Goal: Check status: Check status

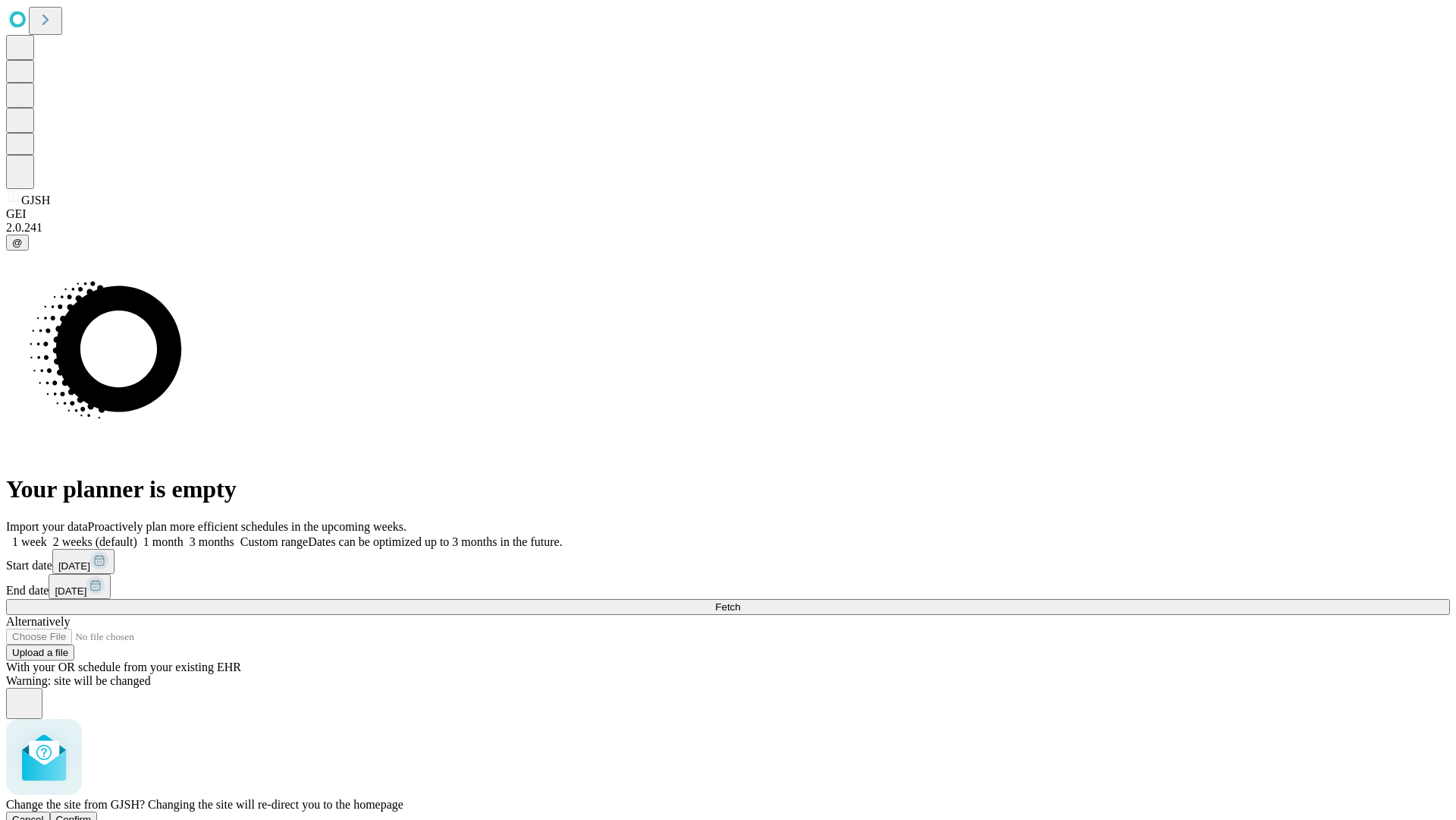
click at [92, 813] on span "Confirm" at bounding box center [73, 819] width 36 height 12
click at [137, 535] on label "2 weeks (default)" at bounding box center [93, 541] width 91 height 13
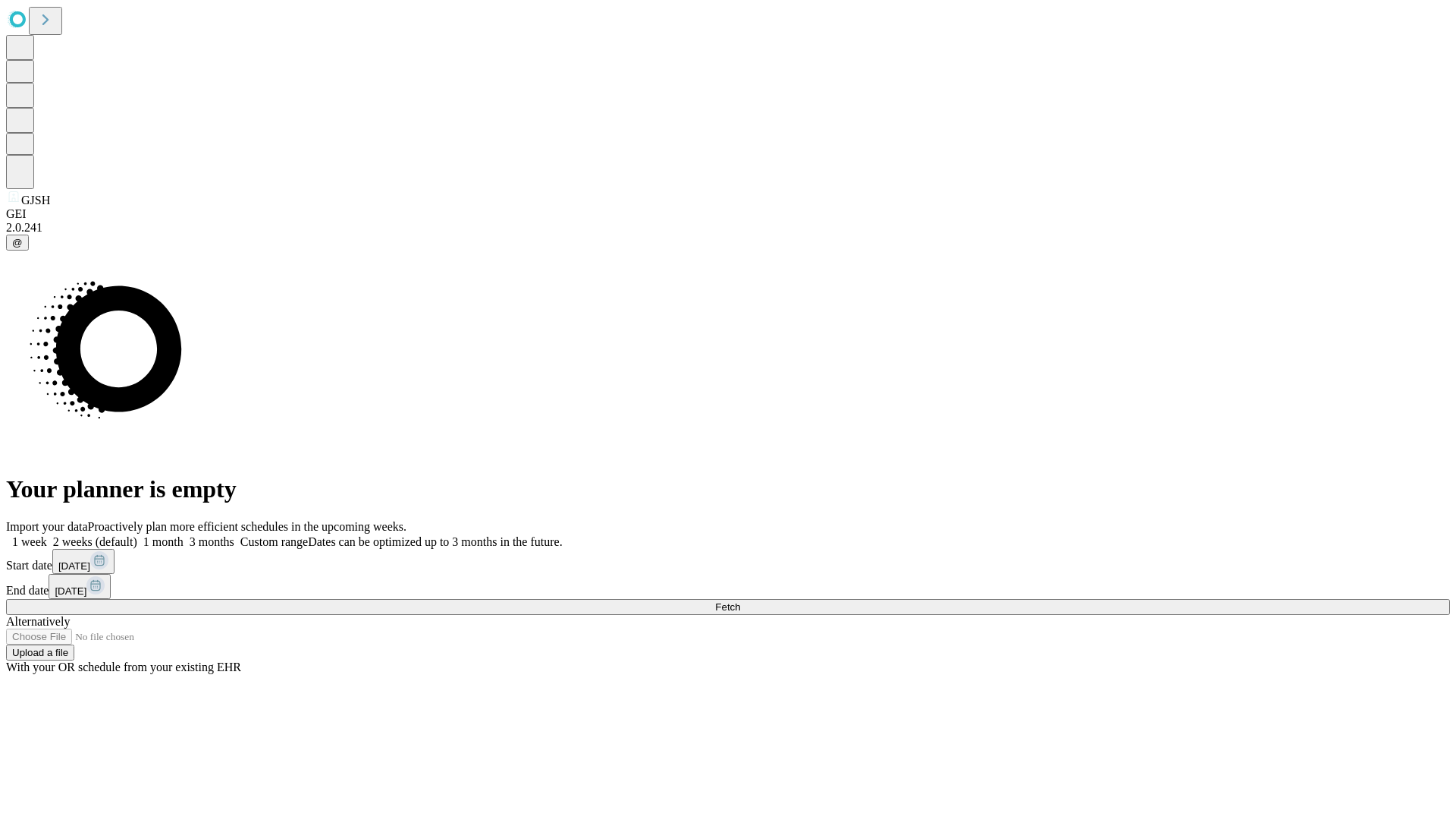
click at [741, 601] on span "Fetch" at bounding box center [728, 607] width 25 height 12
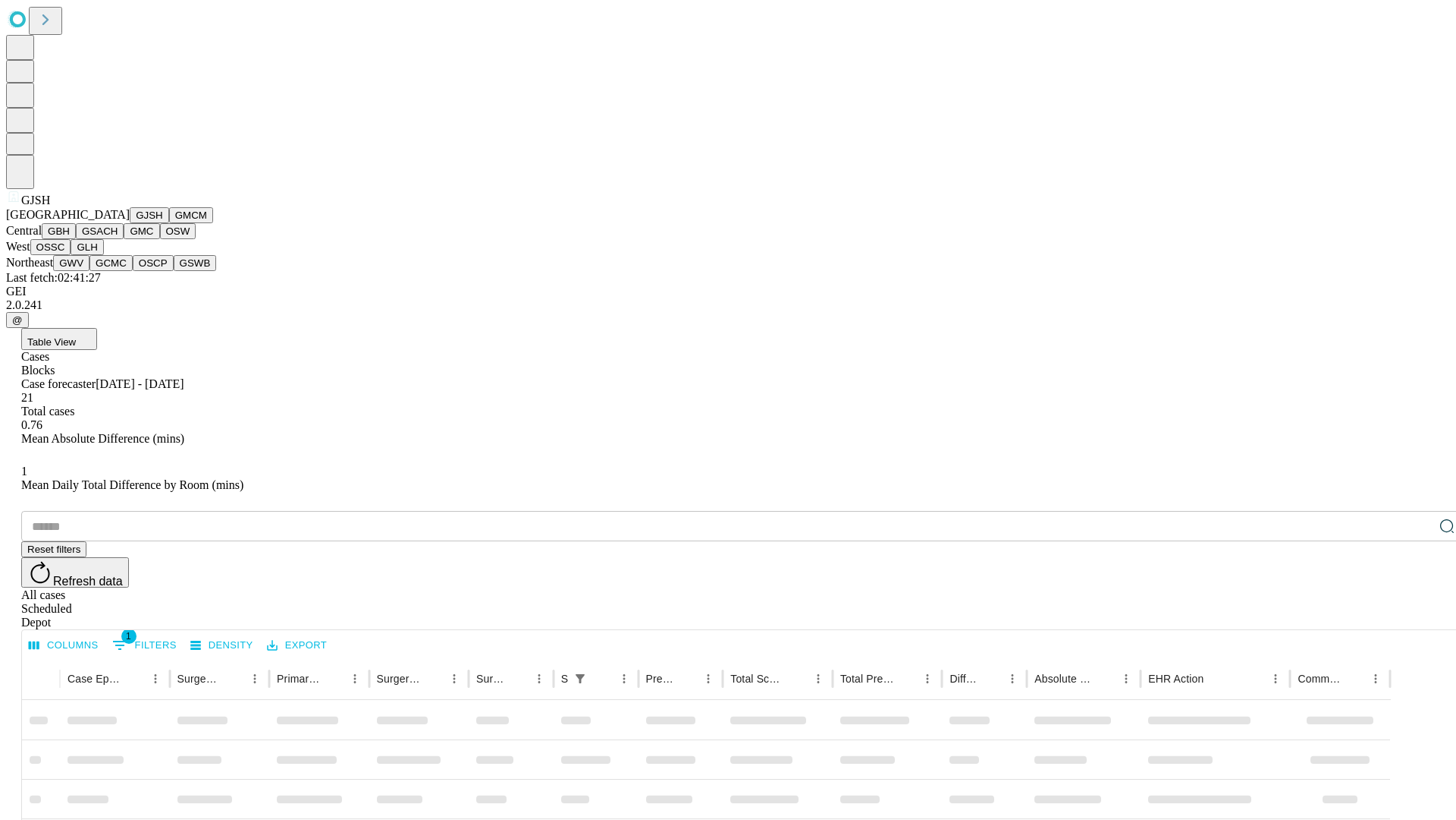
click at [169, 223] on button "GMCM" at bounding box center [191, 215] width 44 height 16
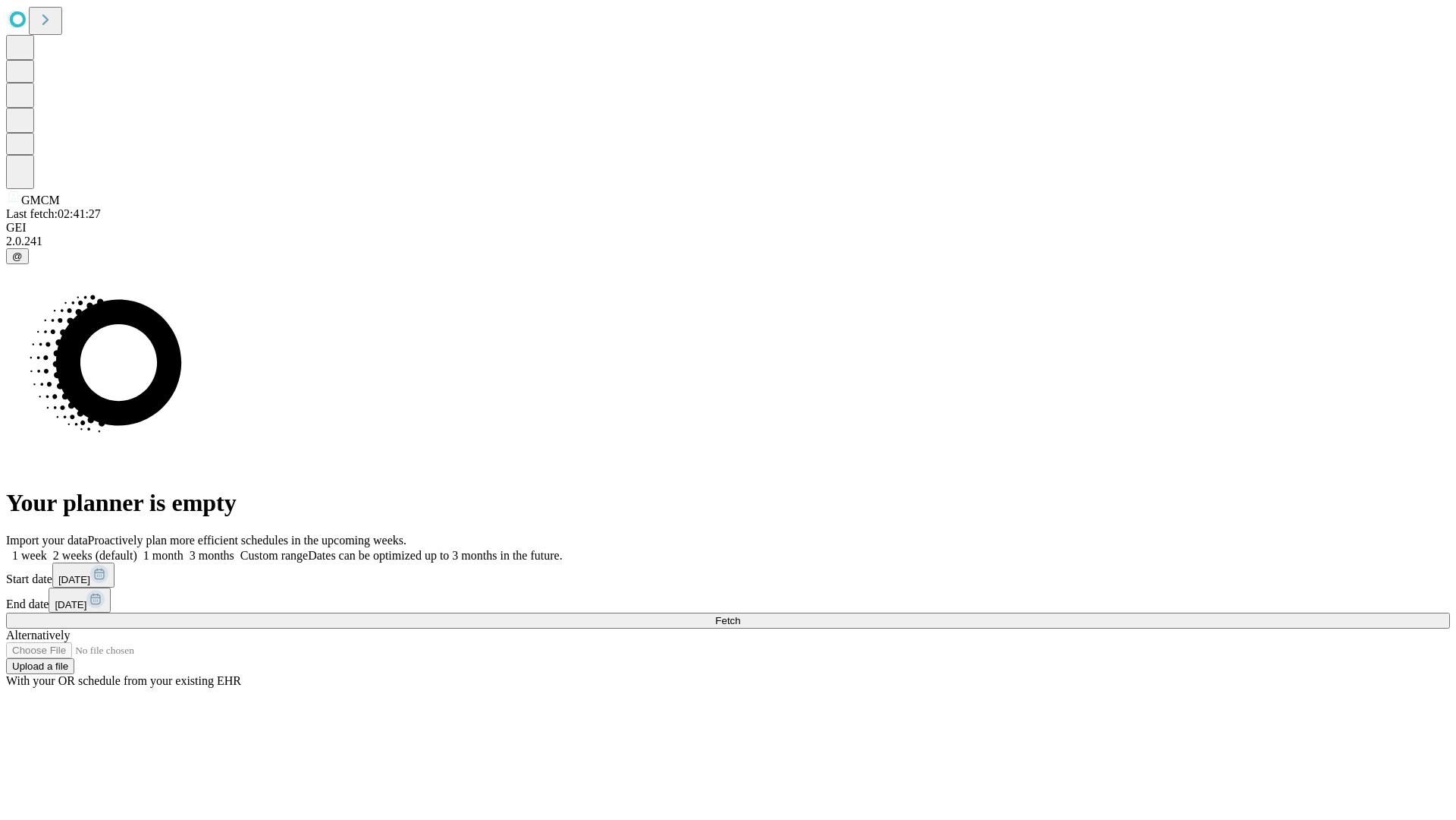
click at [137, 549] on label "2 weeks (default)" at bounding box center [93, 555] width 91 height 13
click at [741, 615] on span "Fetch" at bounding box center [728, 620] width 25 height 12
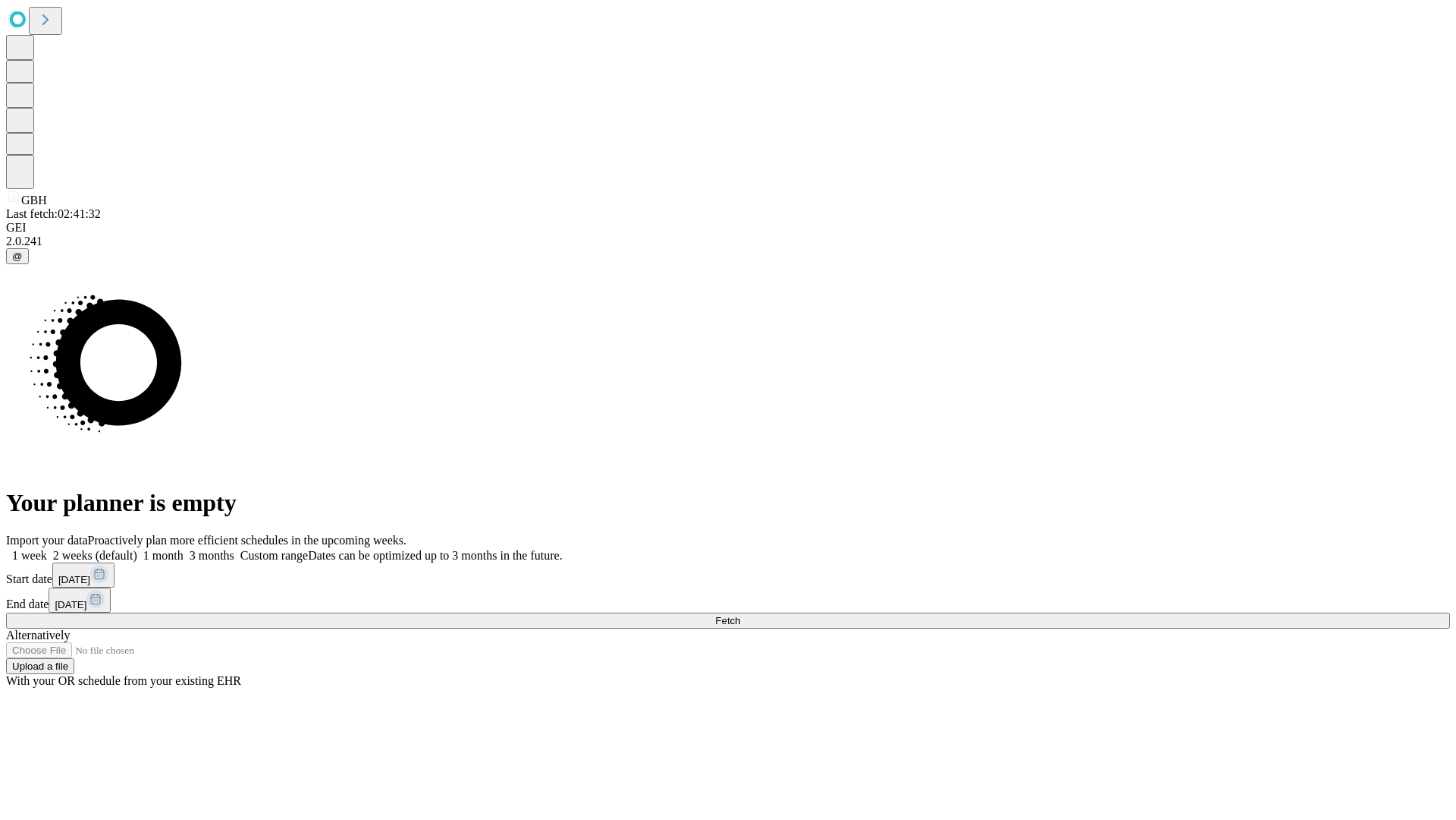
click at [137, 549] on label "2 weeks (default)" at bounding box center [93, 555] width 91 height 13
click at [741, 615] on span "Fetch" at bounding box center [728, 620] width 25 height 12
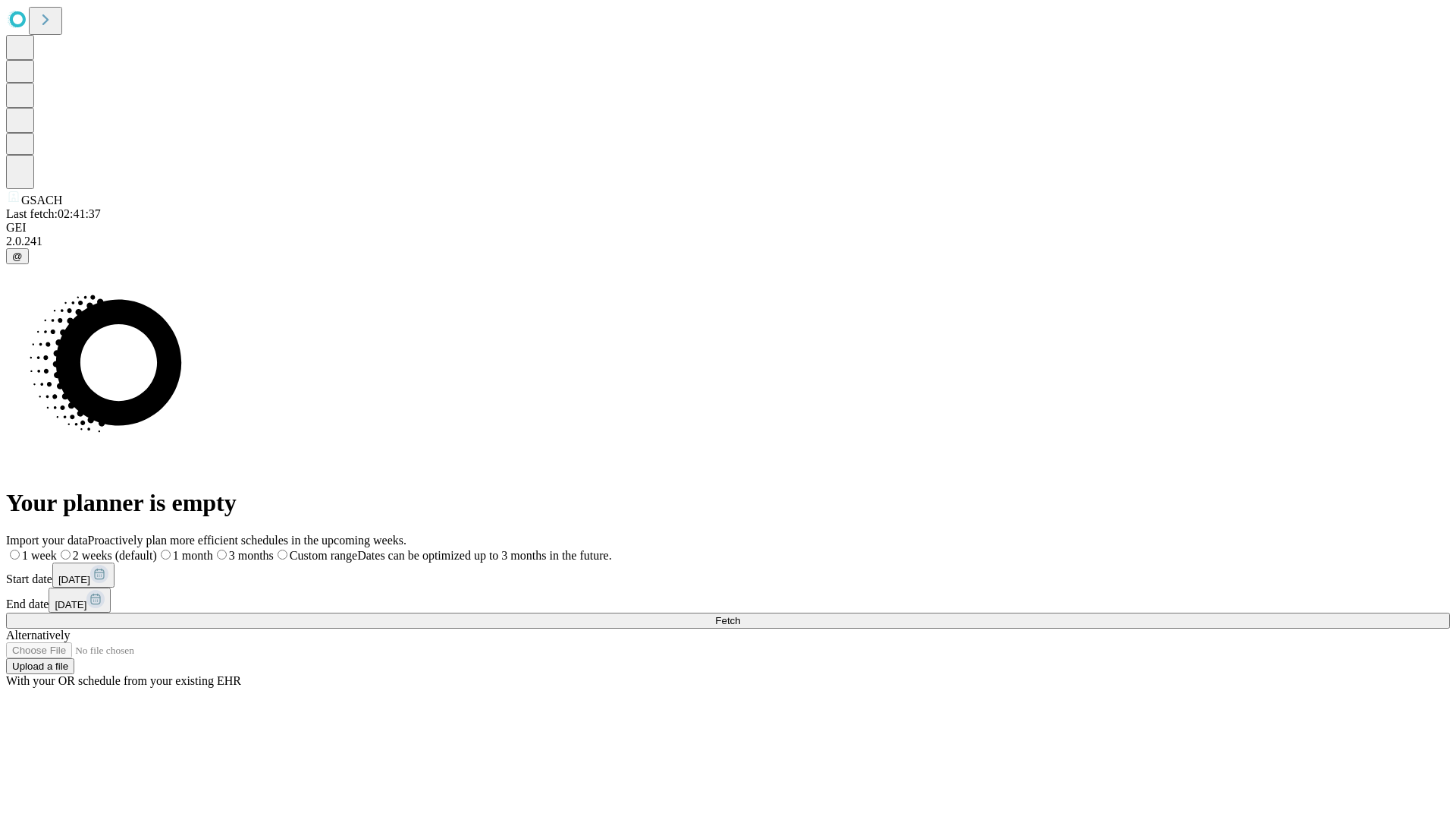
click at [157, 549] on label "2 weeks (default)" at bounding box center [107, 555] width 100 height 13
click at [741, 615] on span "Fetch" at bounding box center [728, 620] width 25 height 12
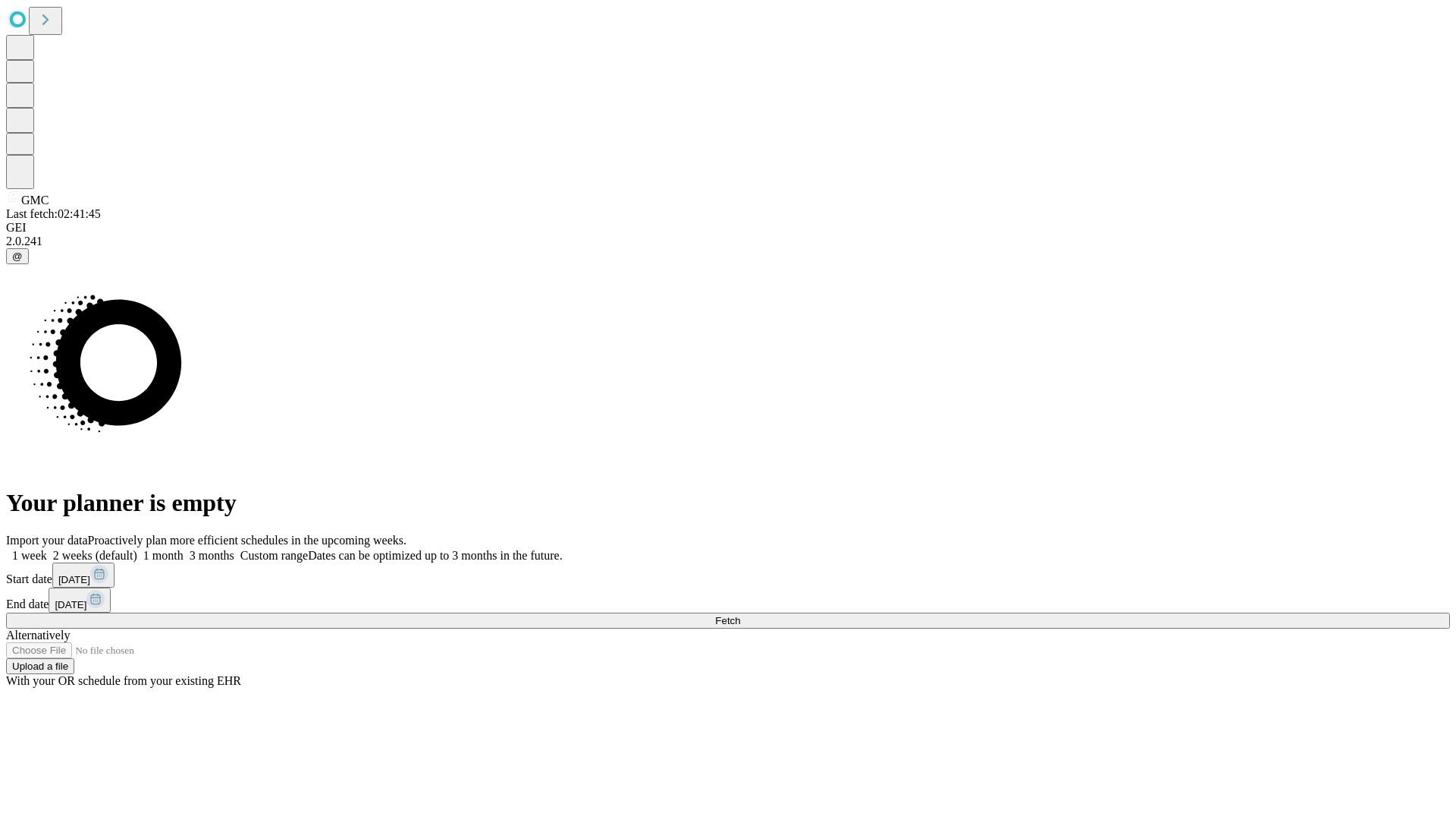
click at [137, 549] on label "2 weeks (default)" at bounding box center [93, 555] width 91 height 13
click at [741, 615] on span "Fetch" at bounding box center [728, 620] width 25 height 12
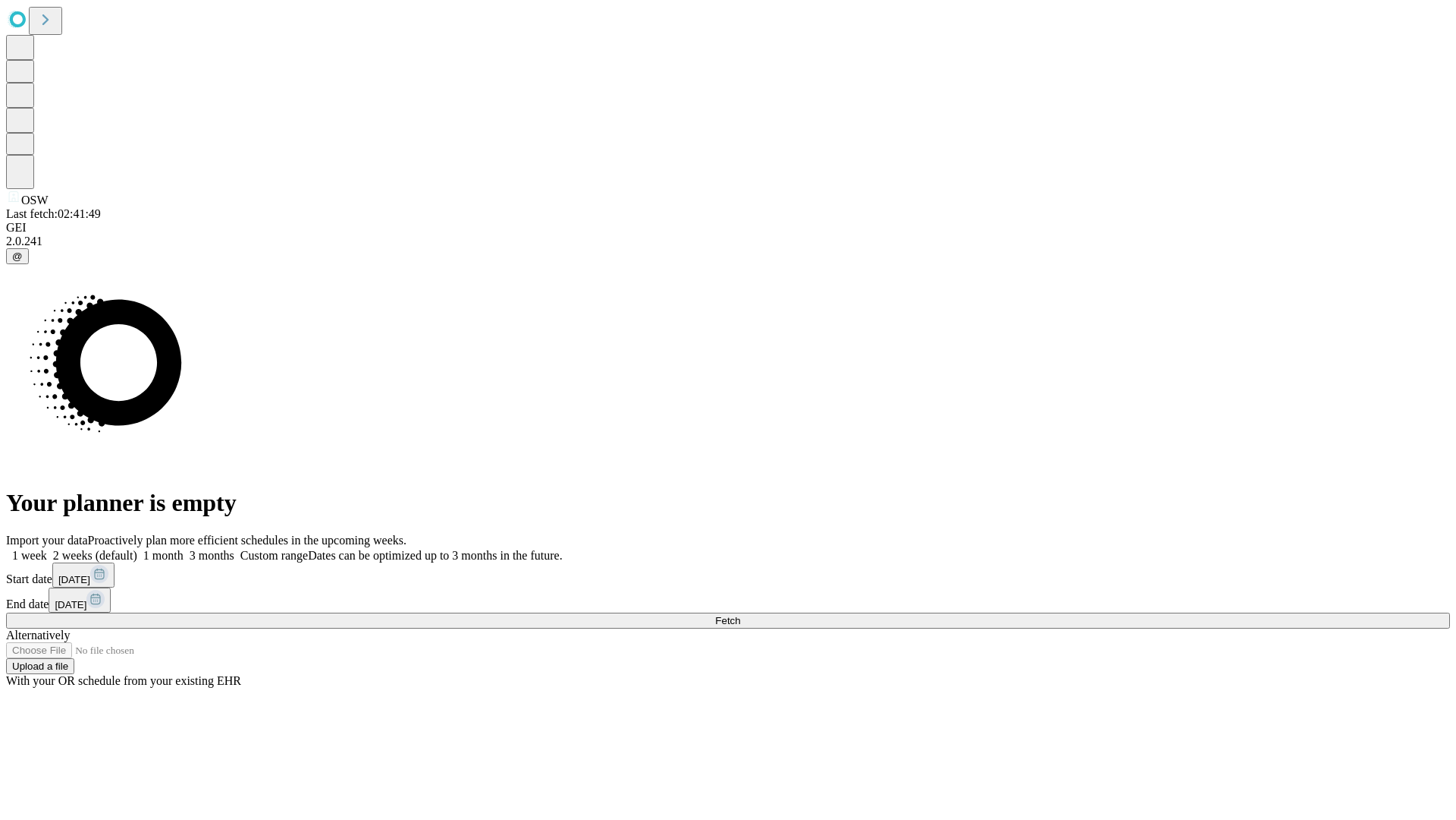
click at [137, 549] on label "2 weeks (default)" at bounding box center [93, 555] width 91 height 13
click at [741, 615] on span "Fetch" at bounding box center [728, 620] width 25 height 12
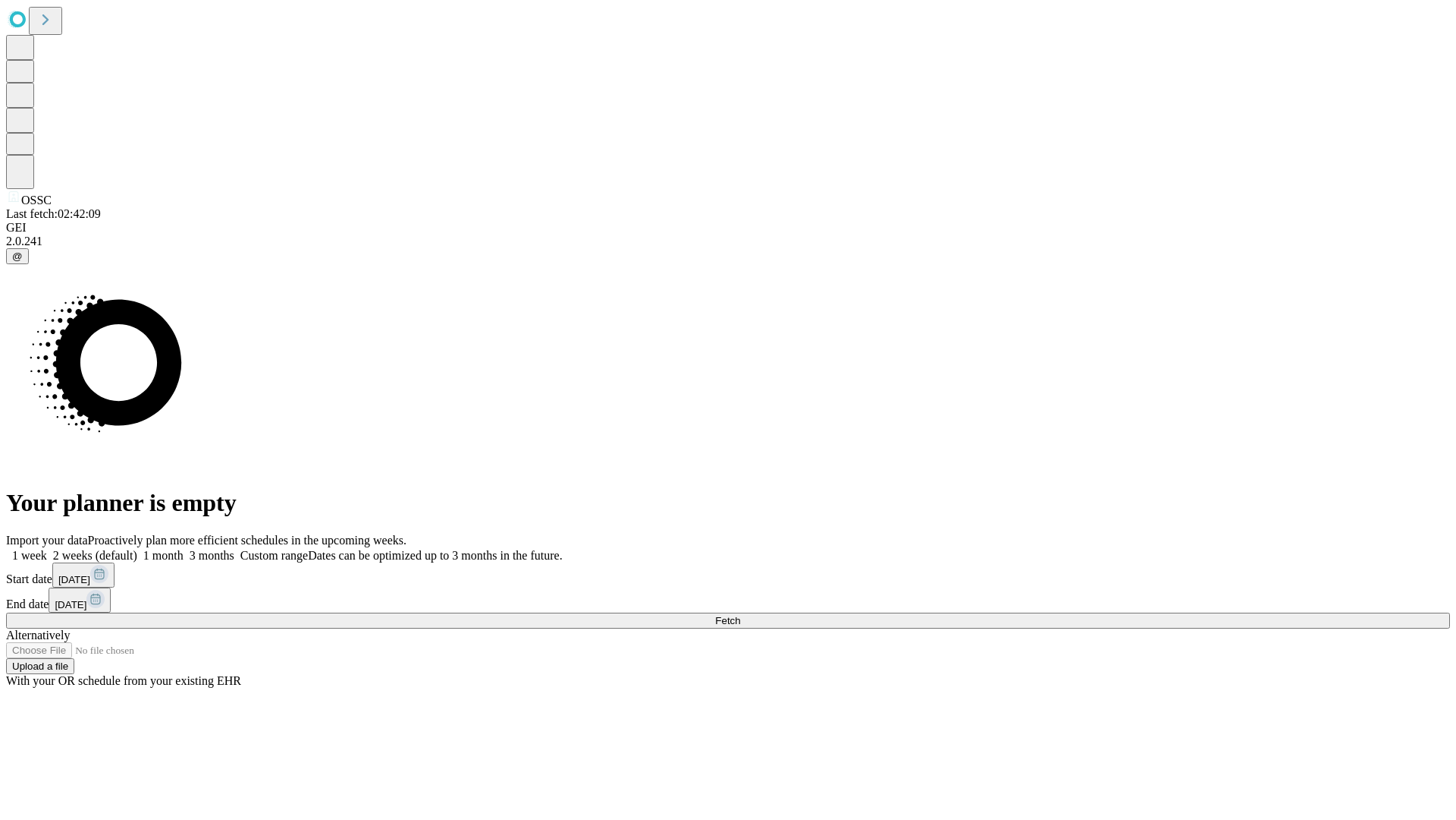
click at [137, 549] on label "2 weeks (default)" at bounding box center [93, 555] width 91 height 13
click at [741, 615] on span "Fetch" at bounding box center [728, 620] width 25 height 12
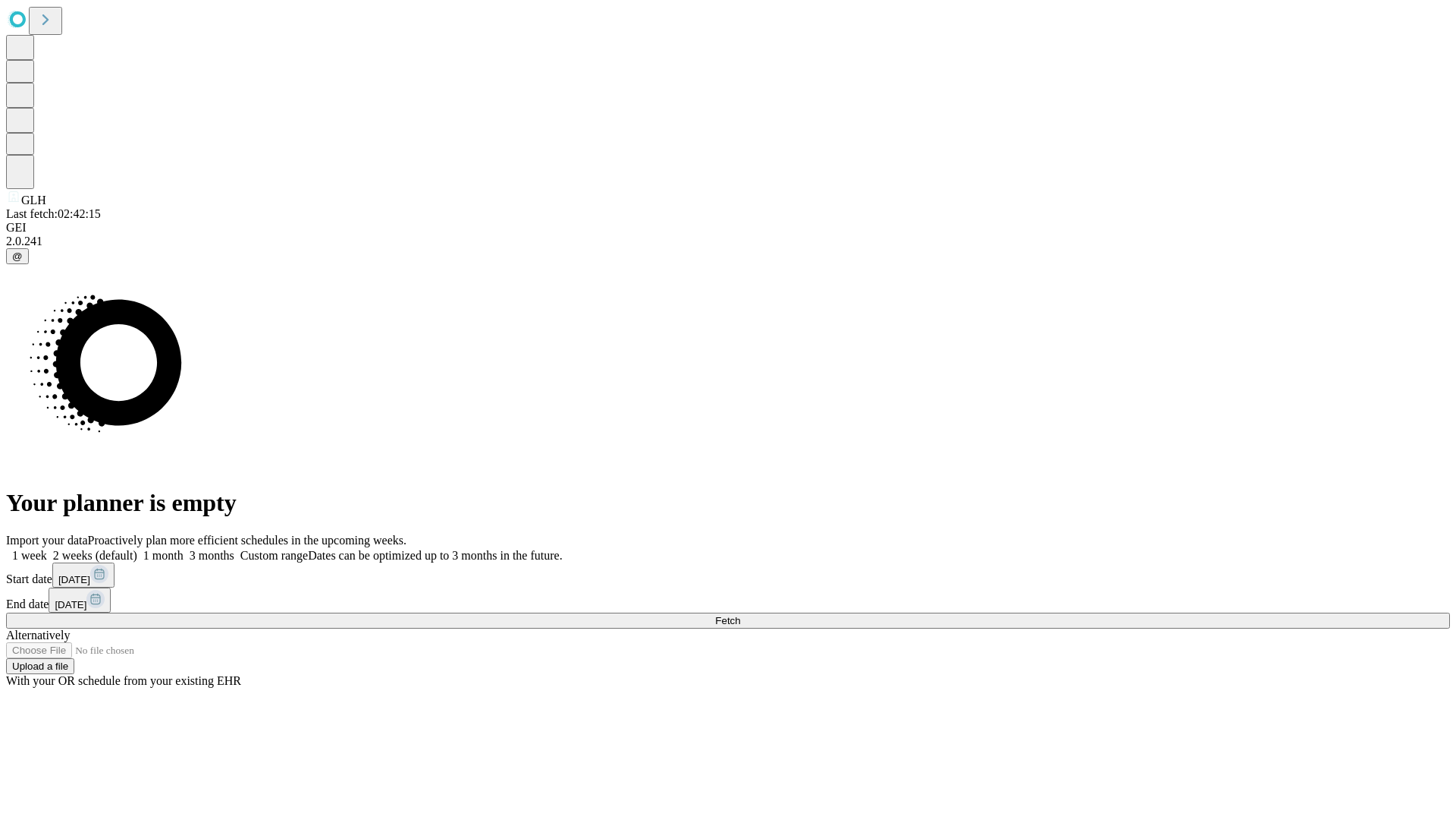
click at [137, 549] on label "2 weeks (default)" at bounding box center [93, 555] width 91 height 13
click at [741, 615] on span "Fetch" at bounding box center [728, 620] width 25 height 12
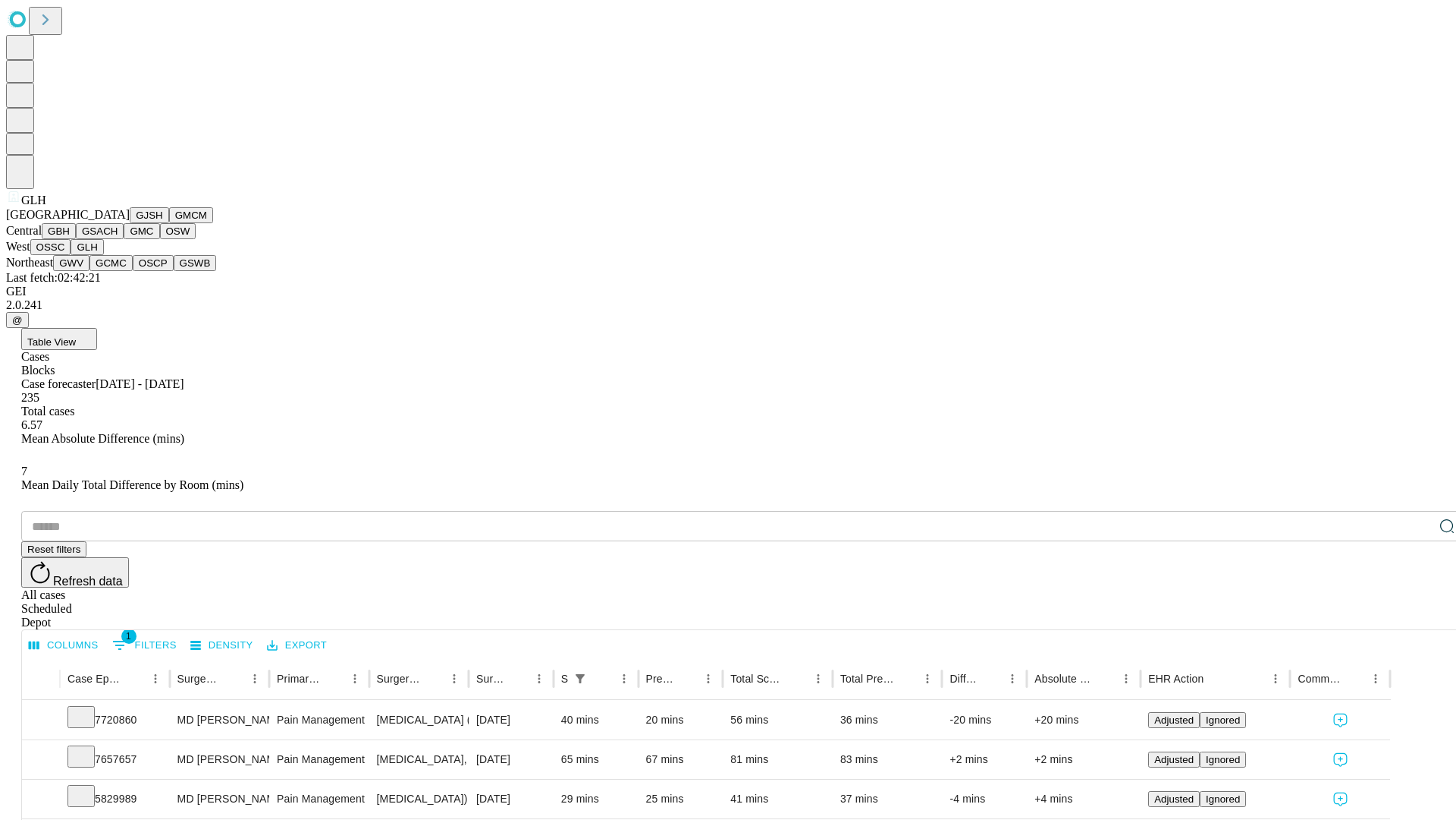
click at [90, 271] on button "GWV" at bounding box center [71, 262] width 37 height 16
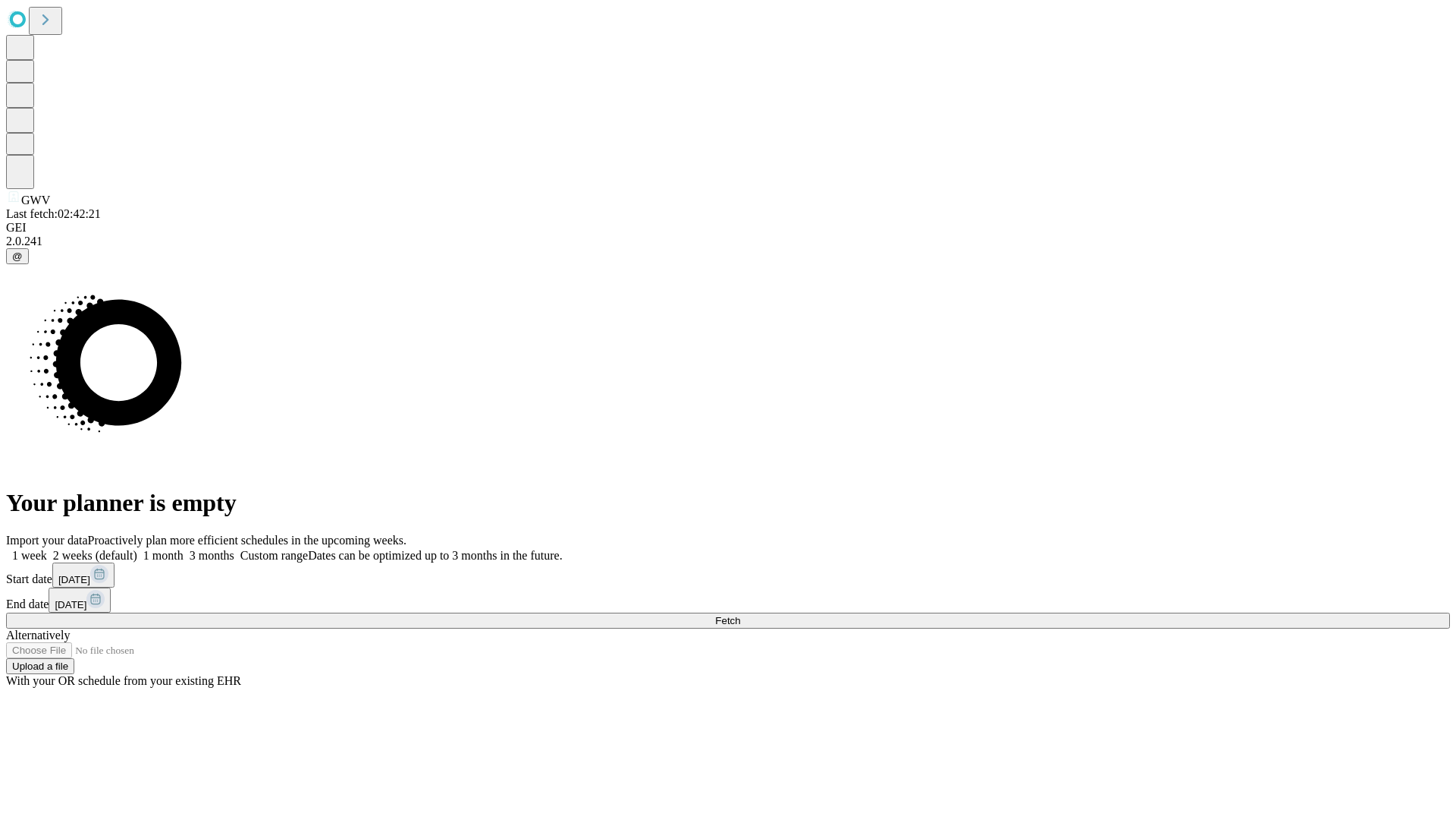
click at [137, 549] on label "2 weeks (default)" at bounding box center [93, 555] width 91 height 13
click at [741, 615] on span "Fetch" at bounding box center [728, 620] width 25 height 12
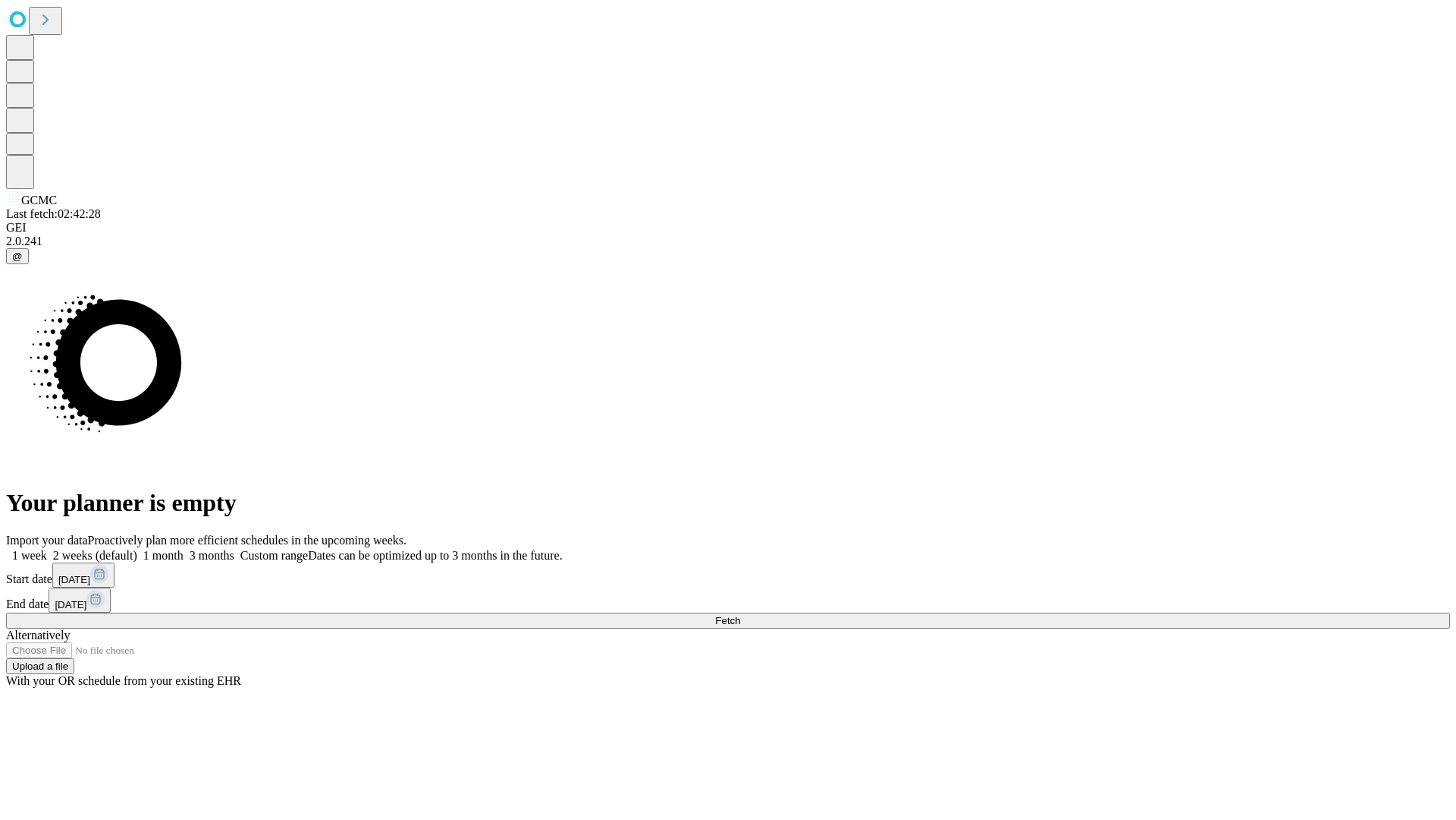
click at [137, 549] on label "2 weeks (default)" at bounding box center [93, 555] width 91 height 13
click at [741, 615] on span "Fetch" at bounding box center [728, 620] width 25 height 12
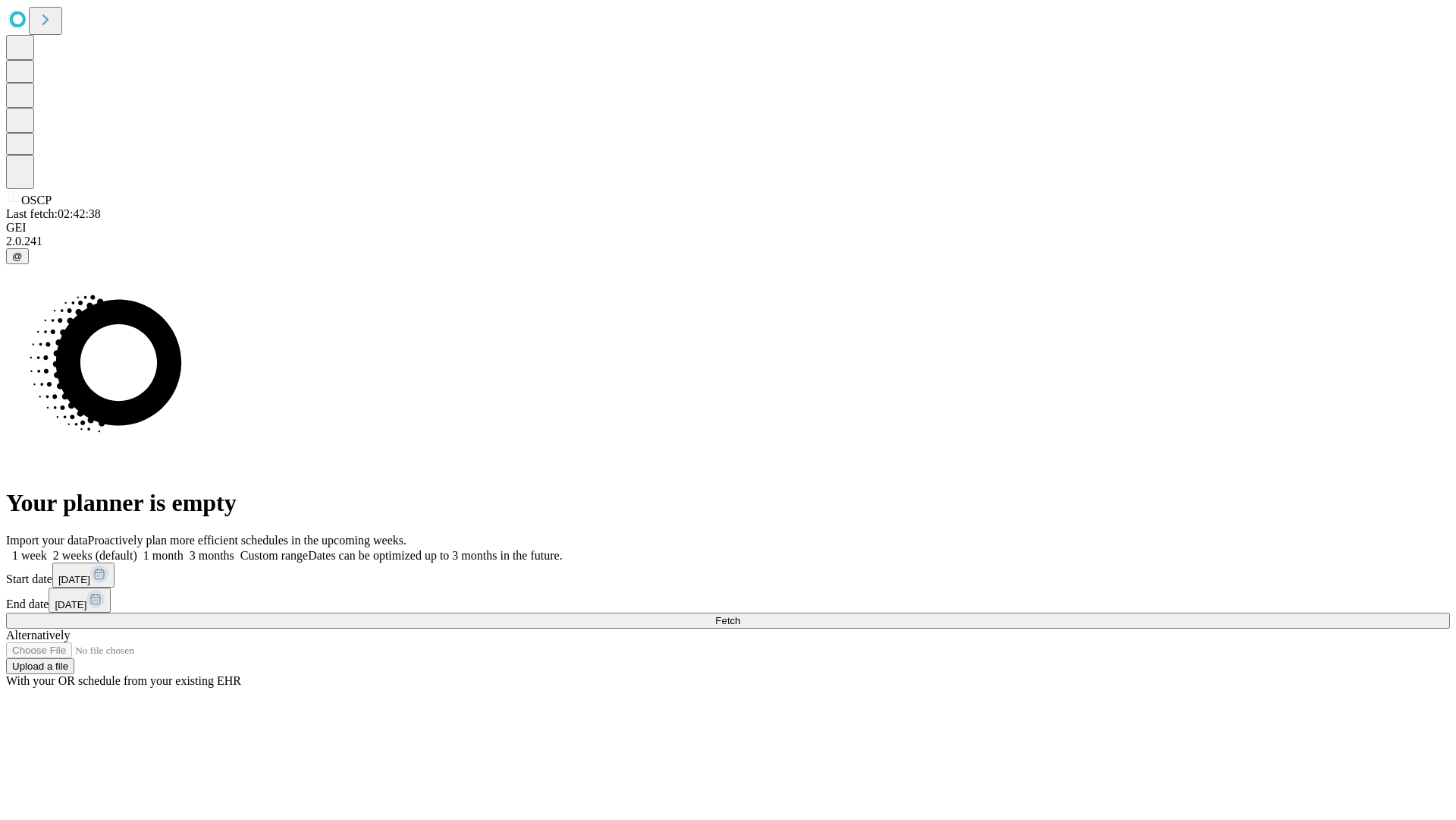
click at [137, 549] on label "2 weeks (default)" at bounding box center [93, 555] width 91 height 13
click at [741, 615] on span "Fetch" at bounding box center [728, 620] width 25 height 12
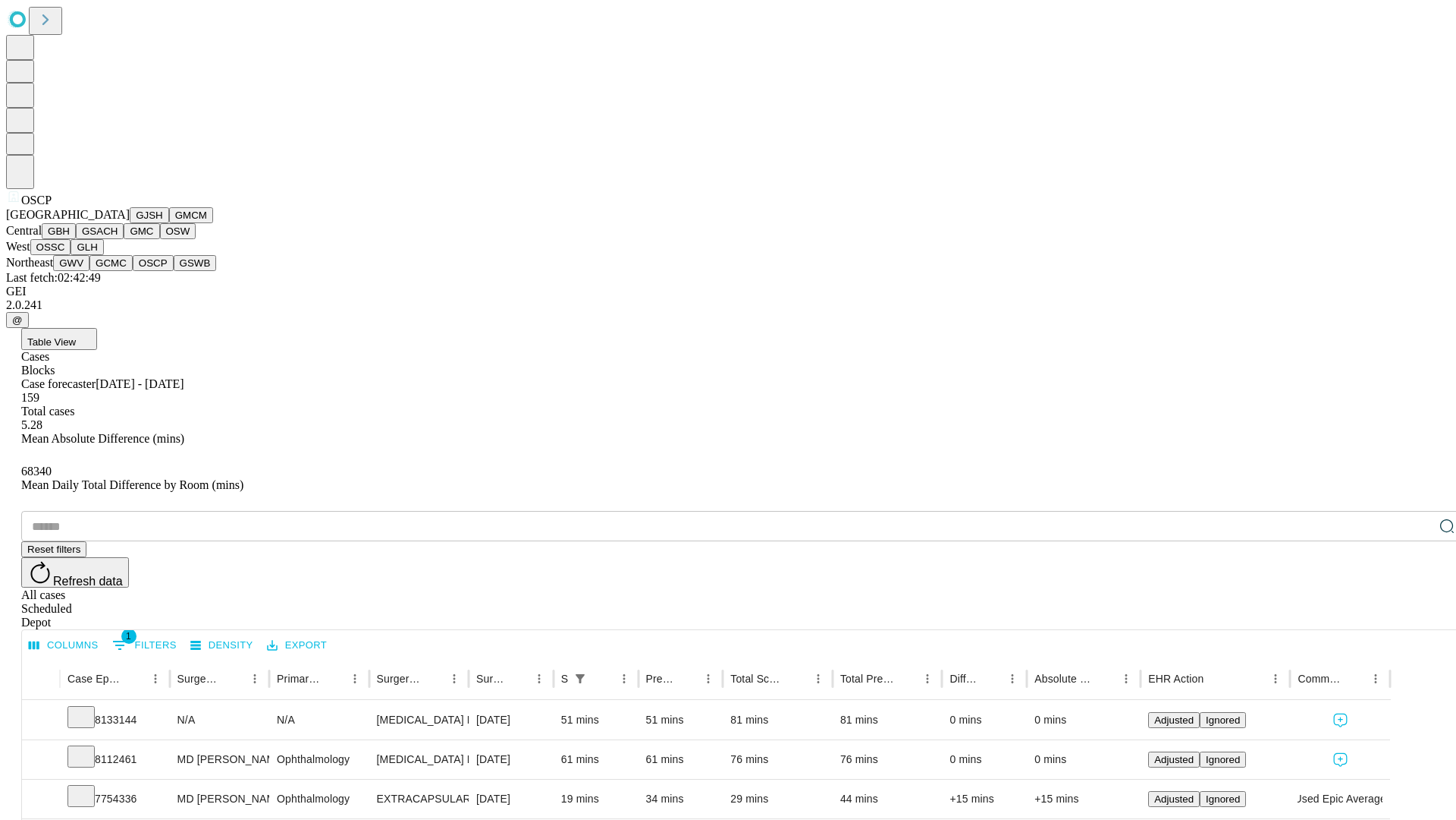
click at [174, 271] on button "GSWB" at bounding box center [195, 262] width 43 height 16
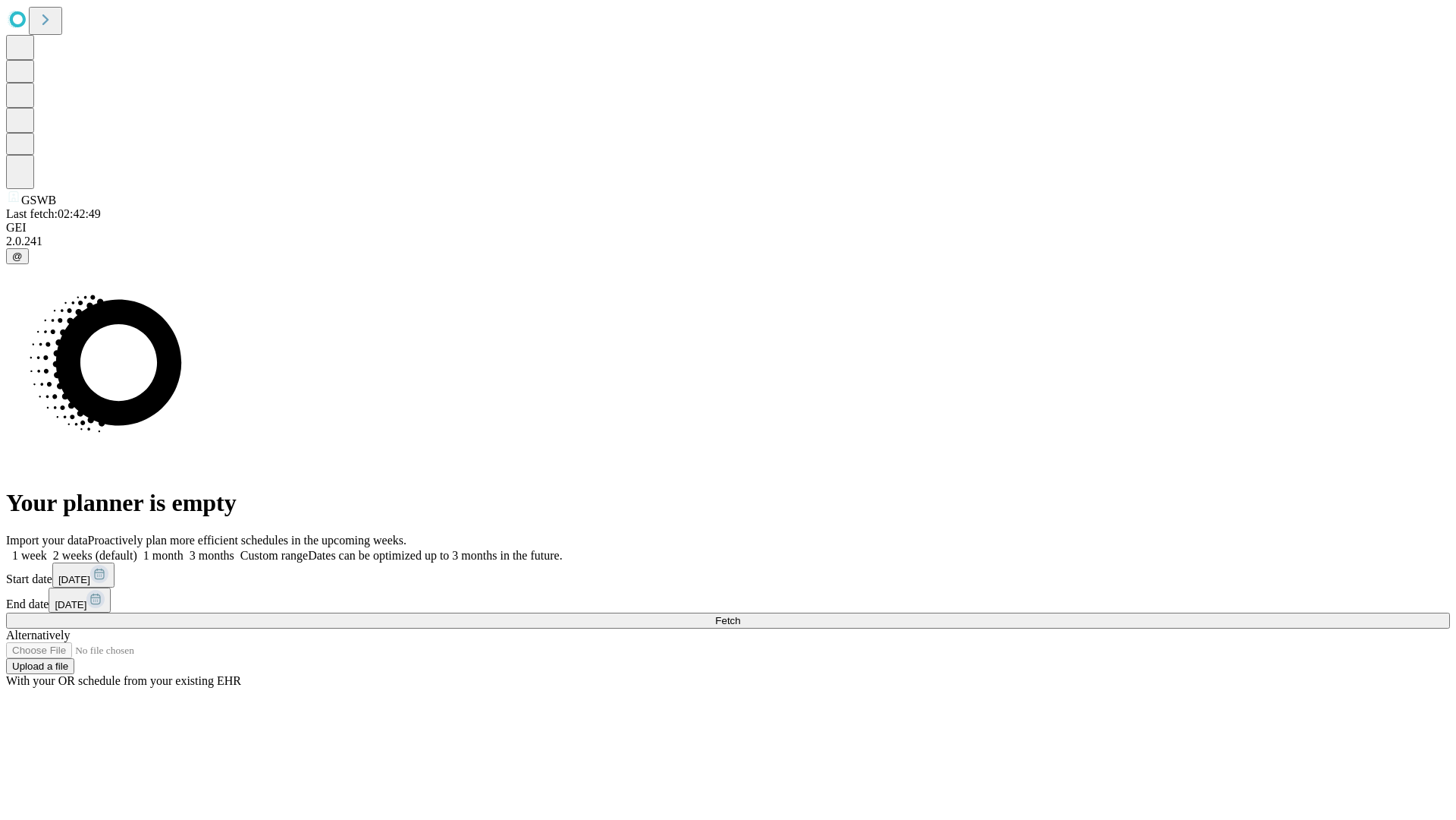
click at [137, 549] on label "2 weeks (default)" at bounding box center [93, 555] width 91 height 13
click at [741, 615] on span "Fetch" at bounding box center [728, 620] width 25 height 12
